Goal: Task Accomplishment & Management: Manage account settings

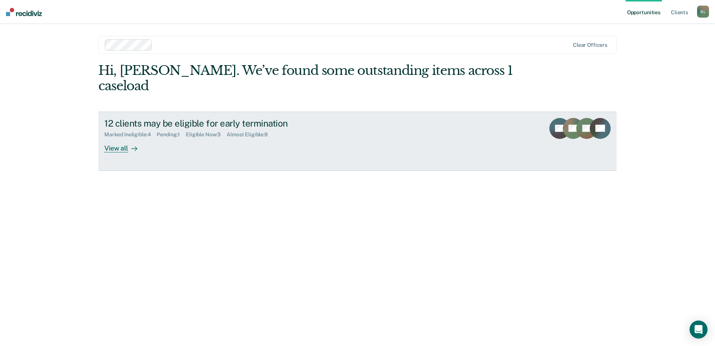
click at [160, 132] on div "12 clients may be eligible for early termination Marked Ineligible : 4 Pending …" at bounding box center [244, 135] width 280 height 34
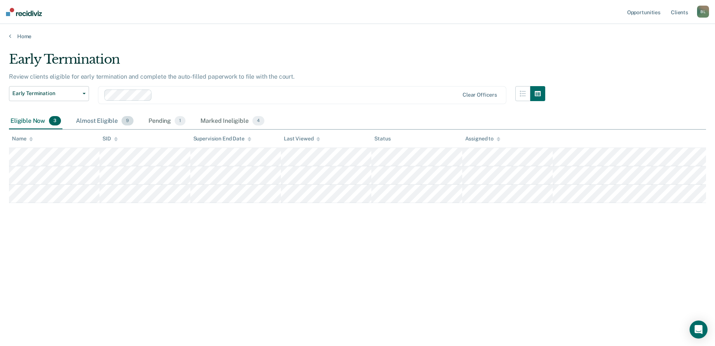
click at [107, 123] on div "Almost Eligible 9" at bounding box center [104, 121] width 61 height 16
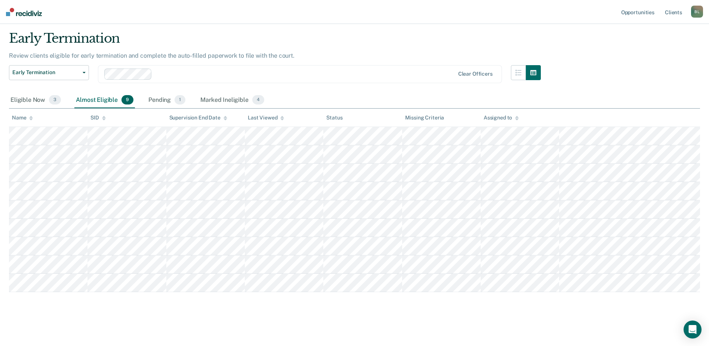
scroll to position [56, 0]
click at [178, 95] on span "1" at bounding box center [180, 100] width 11 height 10
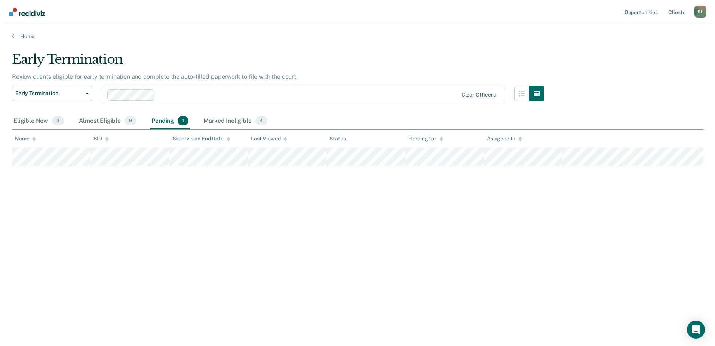
scroll to position [0, 0]
click at [217, 122] on div "Marked Ineligible 4" at bounding box center [232, 121] width 67 height 16
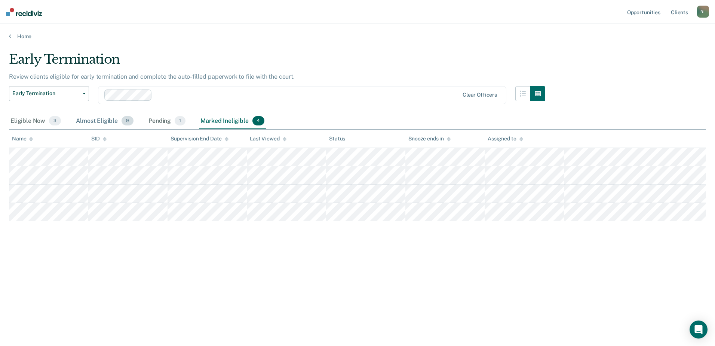
click at [90, 120] on div "Almost Eligible 9" at bounding box center [104, 121] width 61 height 16
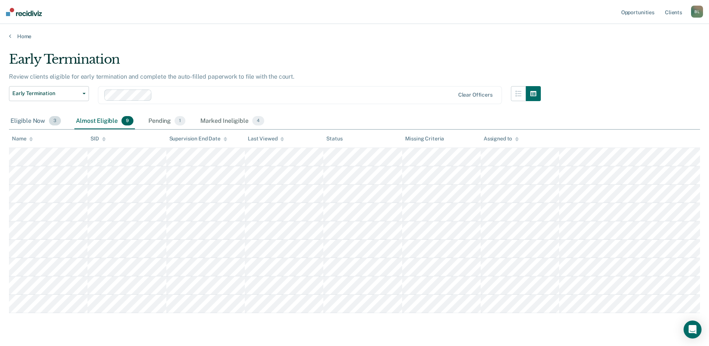
click at [27, 122] on div "Eligible Now 3" at bounding box center [35, 121] width 53 height 16
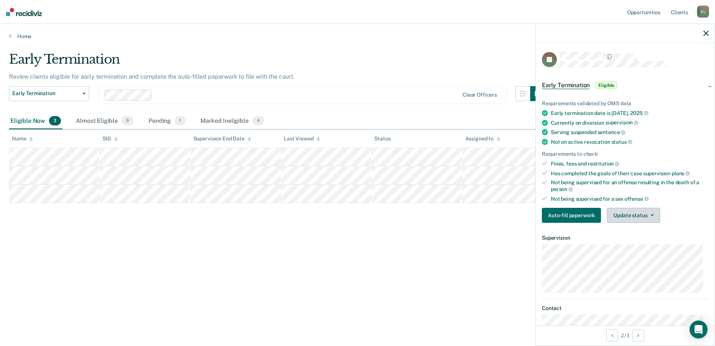
click at [644, 215] on button "Update status" at bounding box center [633, 215] width 53 height 15
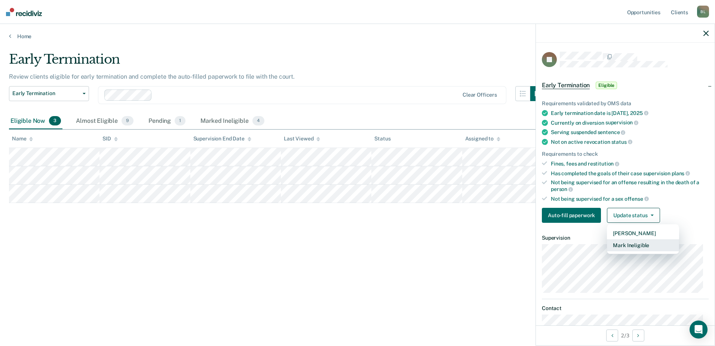
click at [624, 240] on button "Mark Ineligible" at bounding box center [643, 245] width 72 height 12
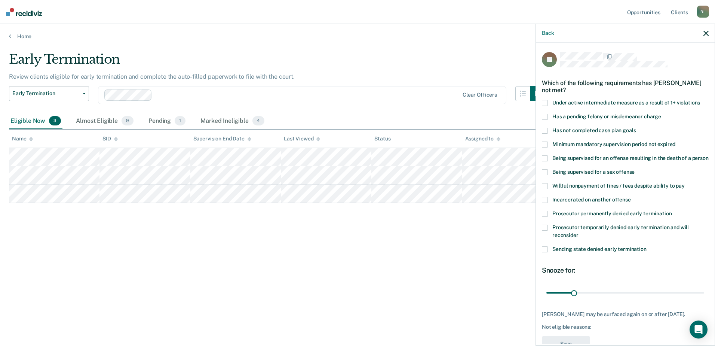
click at [546, 130] on span at bounding box center [545, 131] width 6 height 6
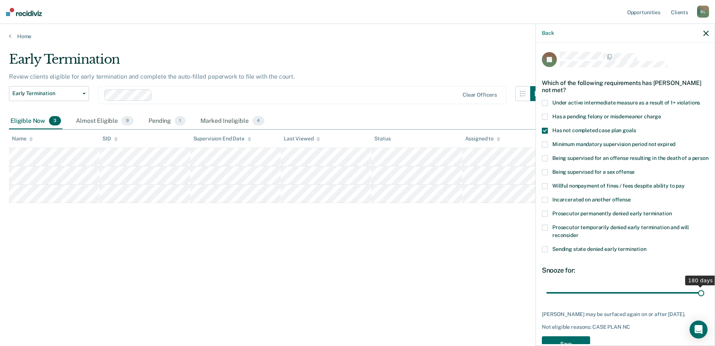
drag, startPoint x: 574, startPoint y: 298, endPoint x: 806, endPoint y: 256, distance: 235.6
type input "180"
click at [704, 286] on input "range" at bounding box center [625, 292] width 158 height 13
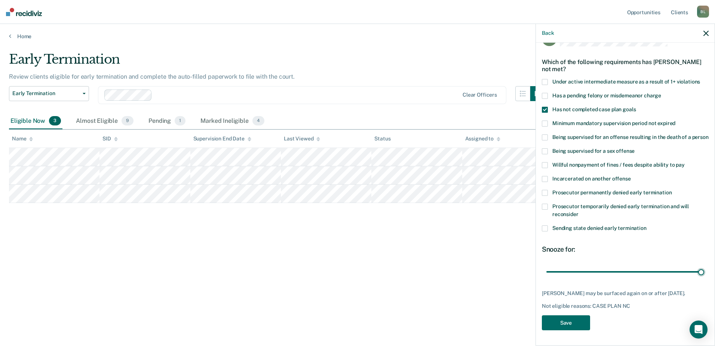
scroll to position [34, 0]
click at [576, 326] on button "Save" at bounding box center [566, 322] width 48 height 15
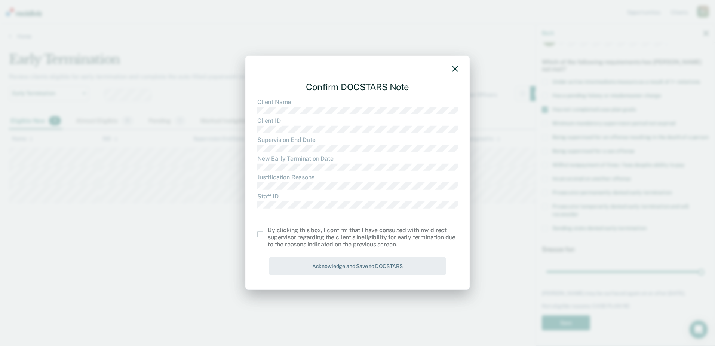
click at [261, 234] on span at bounding box center [260, 234] width 6 height 6
click at [268, 231] on input "checkbox" at bounding box center [268, 231] width 0 height 0
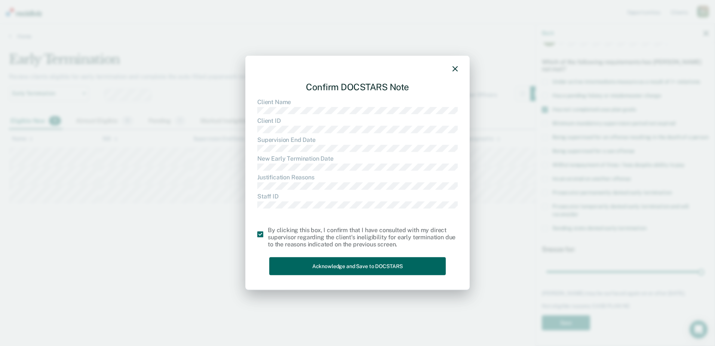
click at [309, 263] on button "Acknowledge and Save to DOCSTARS" at bounding box center [357, 266] width 177 height 18
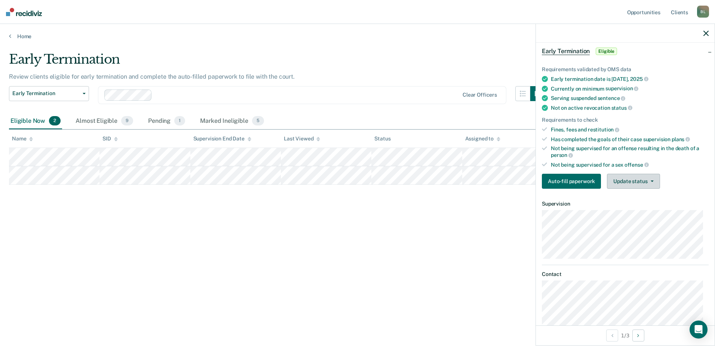
click at [619, 183] on button "Update status" at bounding box center [633, 181] width 53 height 15
click at [638, 208] on button "Mark Ineligible" at bounding box center [643, 211] width 72 height 12
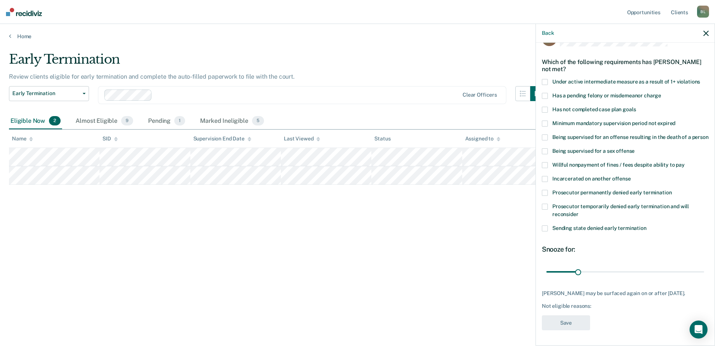
click at [547, 107] on span at bounding box center [545, 110] width 6 height 6
drag, startPoint x: 576, startPoint y: 265, endPoint x: 604, endPoint y: 263, distance: 27.7
click at [604, 265] on input "range" at bounding box center [625, 271] width 158 height 13
type input "55"
click at [601, 265] on input "range" at bounding box center [625, 271] width 158 height 13
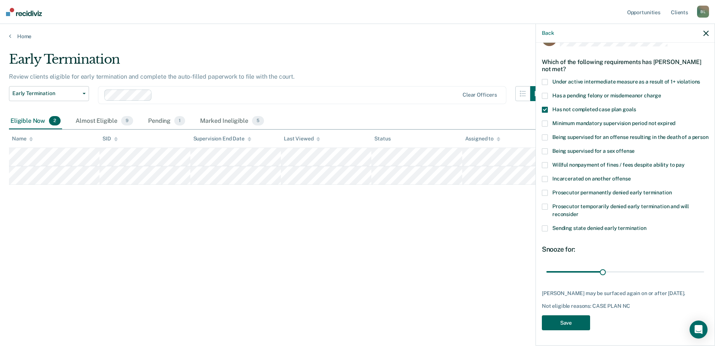
click at [576, 322] on button "Save" at bounding box center [566, 322] width 48 height 15
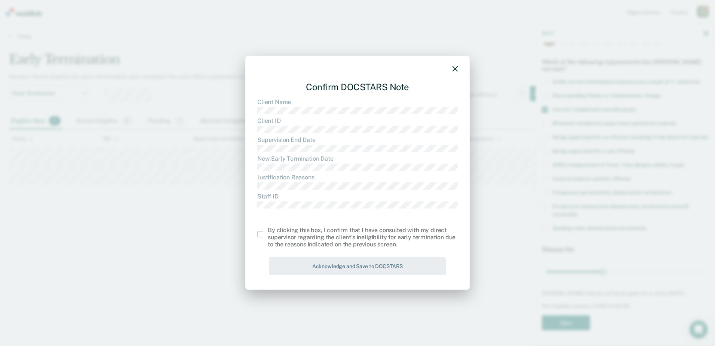
click at [261, 233] on span at bounding box center [260, 234] width 6 height 6
click at [268, 231] on input "checkbox" at bounding box center [268, 231] width 0 height 0
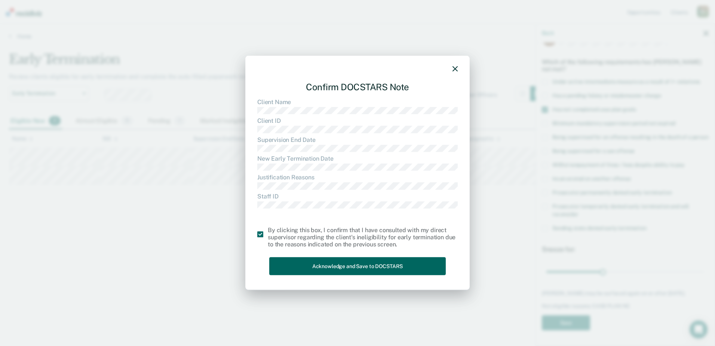
click at [329, 262] on button "Acknowledge and Save to DOCSTARS" at bounding box center [357, 266] width 177 height 18
